Goal: Task Accomplishment & Management: Use online tool/utility

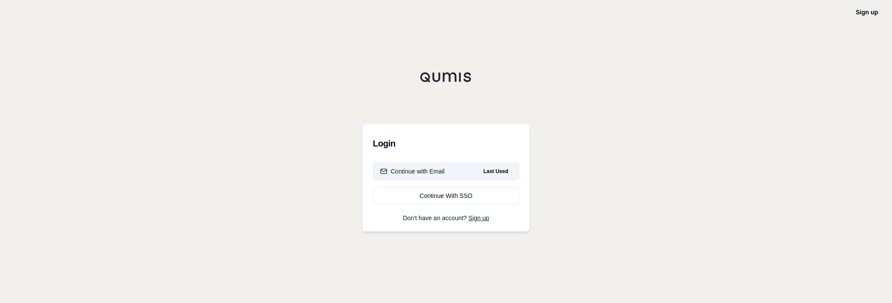
click at [428, 167] on div "Continue with Email" at bounding box center [412, 171] width 64 height 9
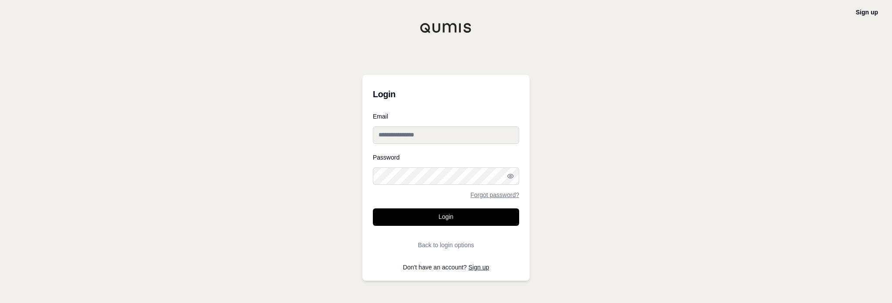
type input "**********"
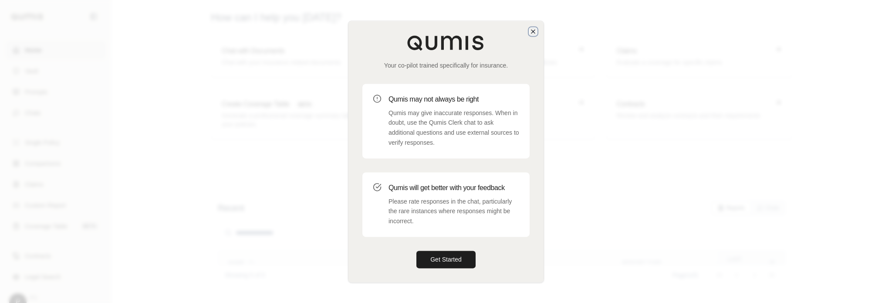
click at [533, 34] on icon "button" at bounding box center [532, 31] width 7 height 7
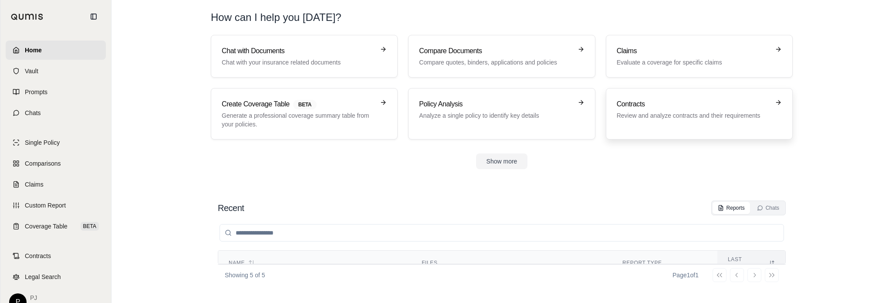
click at [666, 113] on p "Review and analyze contracts and their requirements" at bounding box center [693, 115] width 153 height 9
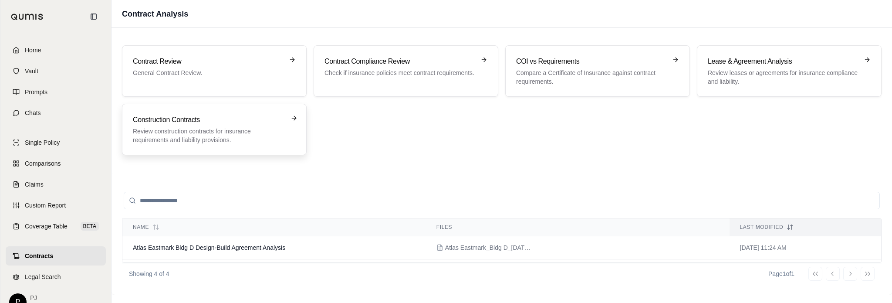
click at [237, 127] on p "Review construction contracts for insurance requirements and liability provisio…" at bounding box center [208, 135] width 151 height 17
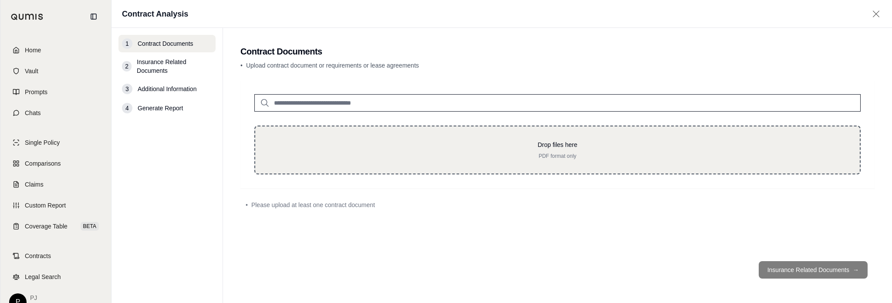
click at [553, 144] on p "Drop files here" at bounding box center [557, 144] width 576 height 9
type input "**********"
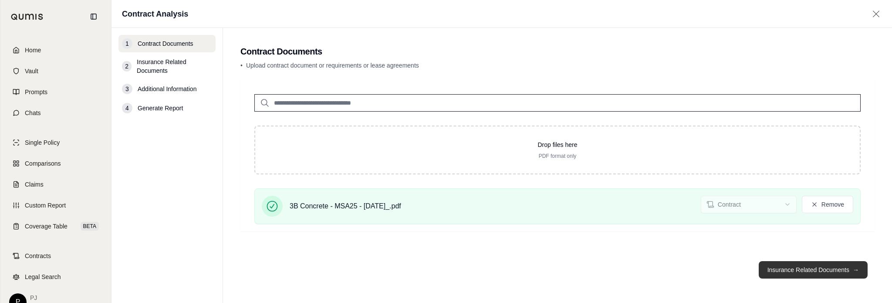
click at [787, 271] on button "Insurance Related Documents →" at bounding box center [812, 269] width 109 height 17
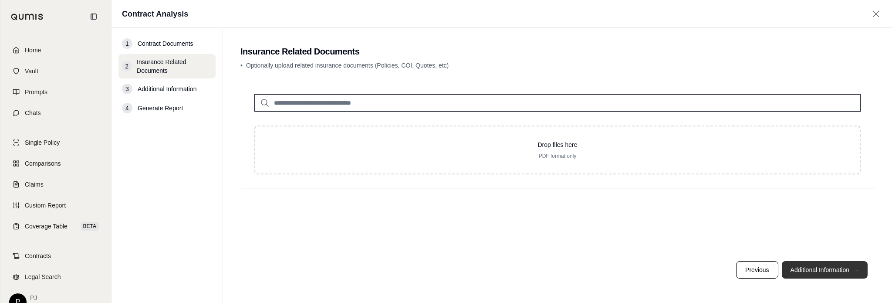
click at [803, 270] on button "Additional Information →" at bounding box center [825, 269] width 86 height 17
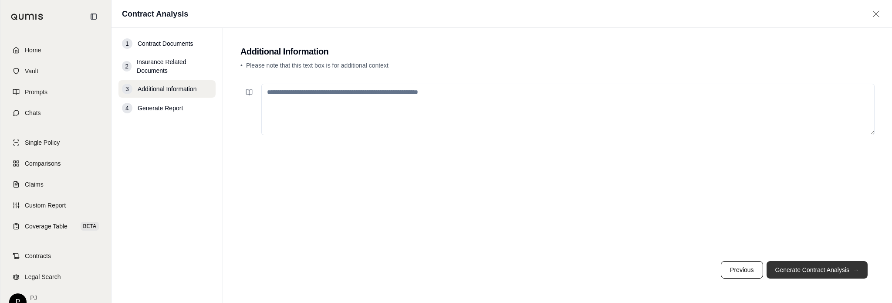
click at [804, 270] on button "Generate Contract Analysis →" at bounding box center [816, 269] width 101 height 17
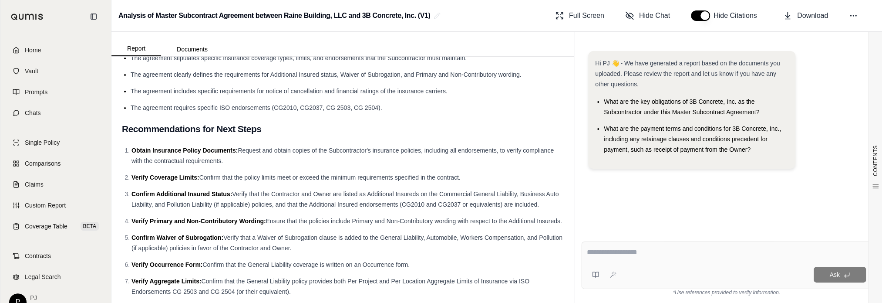
scroll to position [1095, 0]
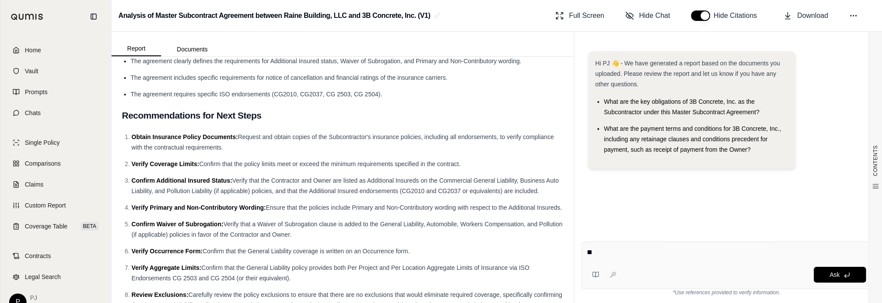
type textarea "*"
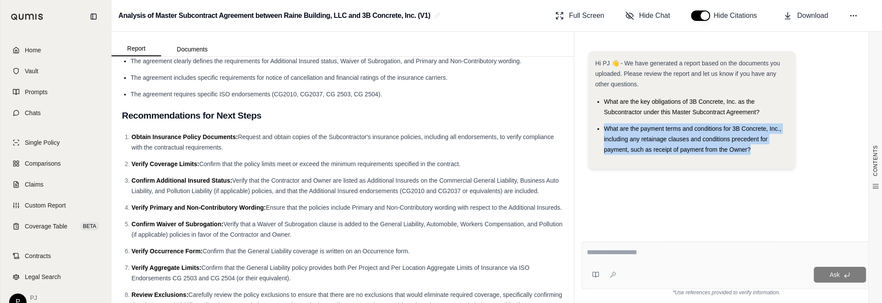
drag, startPoint x: 752, startPoint y: 148, endPoint x: 603, endPoint y: 129, distance: 150.9
click at [603, 129] on ul "What are the key obligations of 3B Concrete, Inc. as the Subcontractor under th…" at bounding box center [691, 125] width 193 height 58
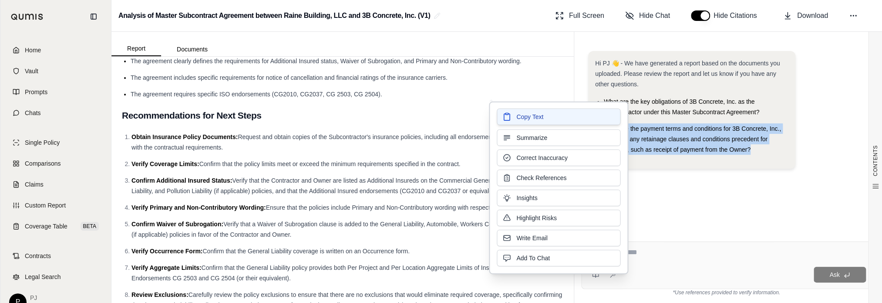
click at [579, 114] on button "Copy Text" at bounding box center [559, 116] width 124 height 17
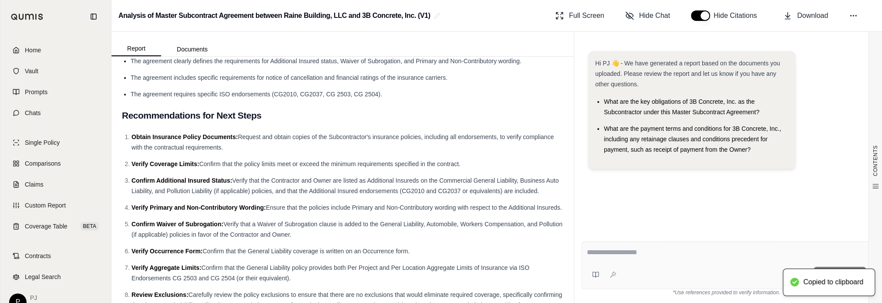
click at [605, 252] on textarea at bounding box center [726, 252] width 279 height 10
paste textarea "**********"
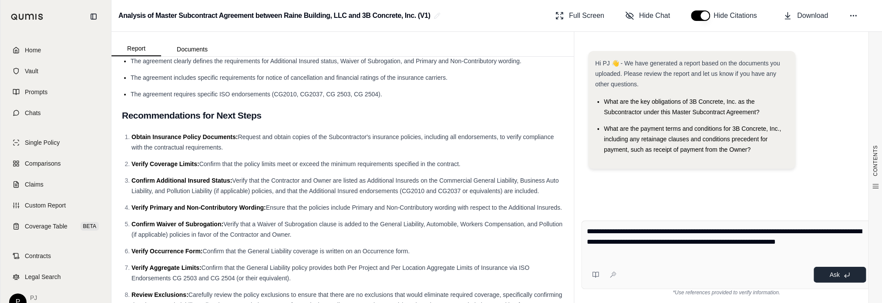
type textarea "**********"
click at [852, 279] on button "Ask" at bounding box center [840, 274] width 52 height 16
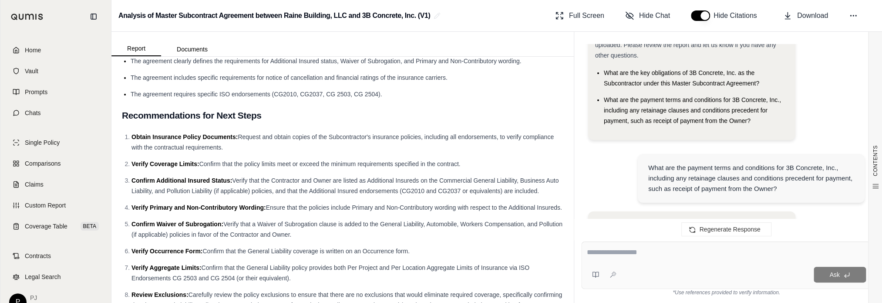
scroll to position [0, 0]
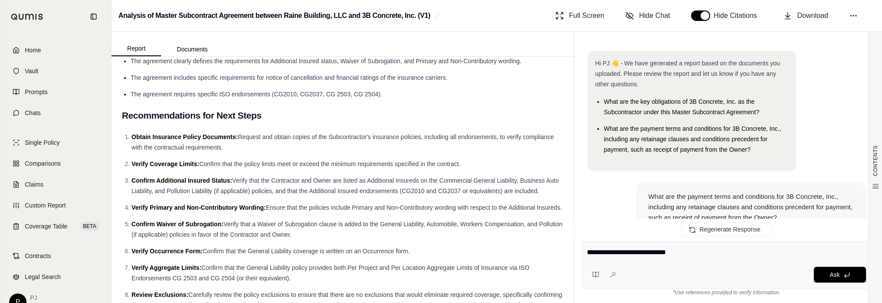
type textarea "**********"
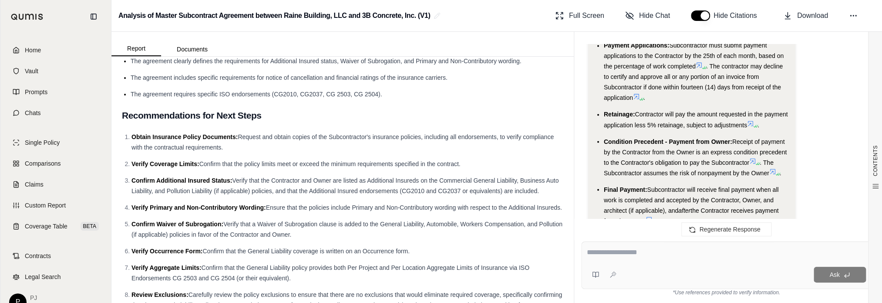
scroll to position [1026, 0]
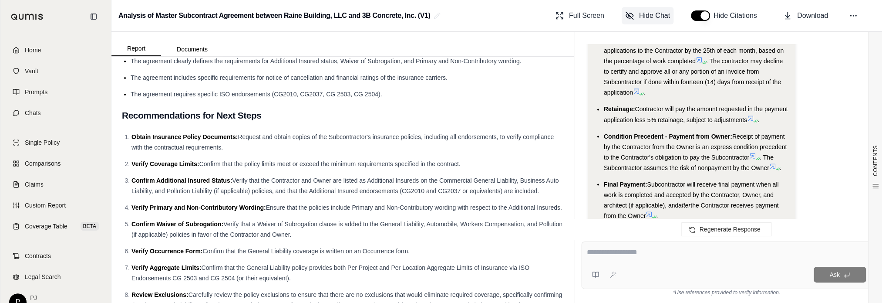
click at [647, 19] on span "Hide Chat" at bounding box center [654, 15] width 31 height 10
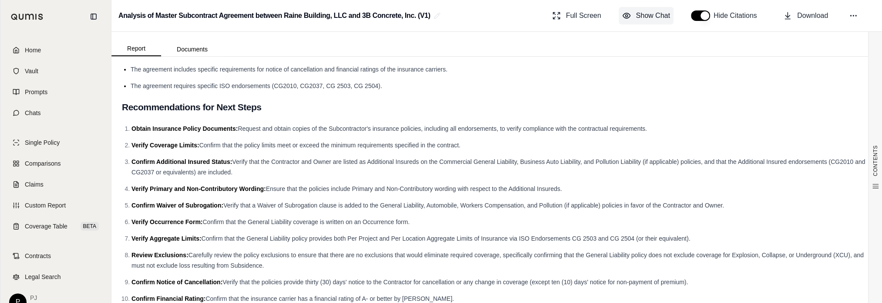
scroll to position [883, 0]
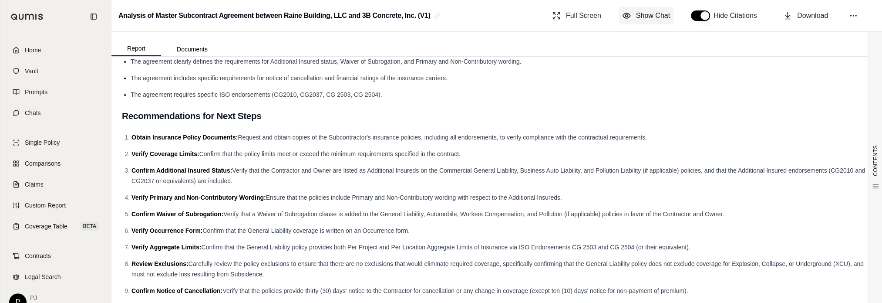
click at [647, 19] on span "Show Chat" at bounding box center [653, 15] width 34 height 10
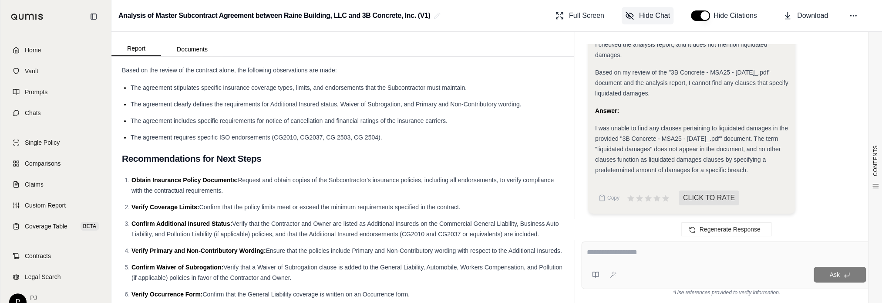
scroll to position [0, 0]
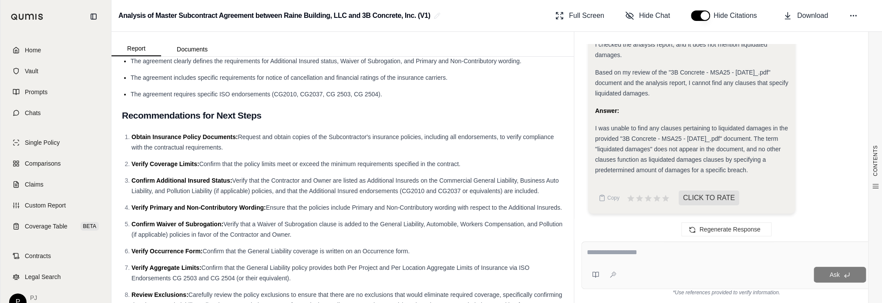
click at [692, 17] on button "button" at bounding box center [700, 15] width 19 height 10
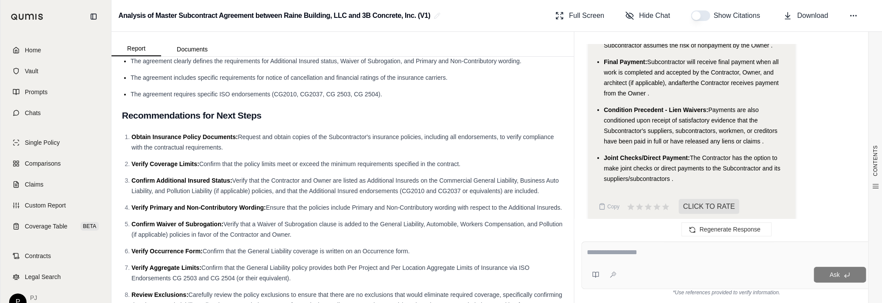
scroll to position [1200, 0]
